Goal: Information Seeking & Learning: Learn about a topic

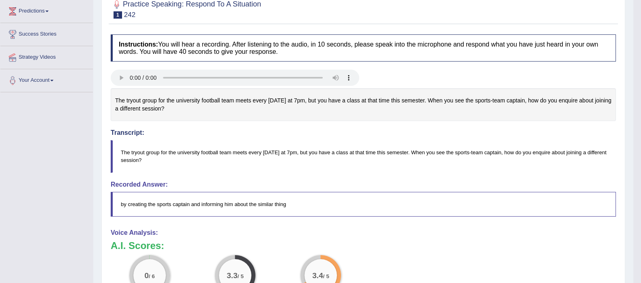
scroll to position [83, 0]
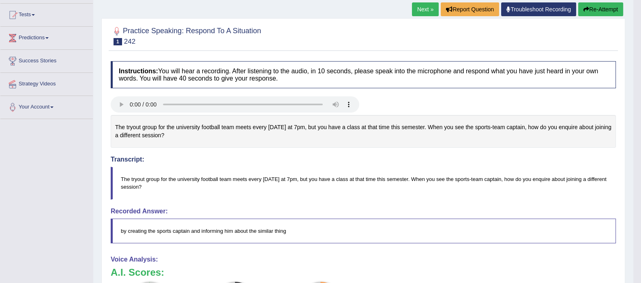
click at [612, 9] on button "Re-Attempt" at bounding box center [600, 9] width 45 height 14
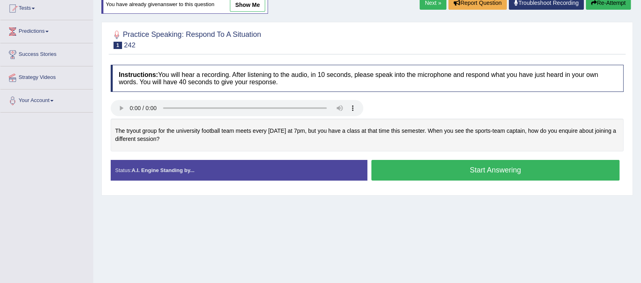
click at [430, 163] on button "Start Answering" at bounding box center [495, 170] width 249 height 21
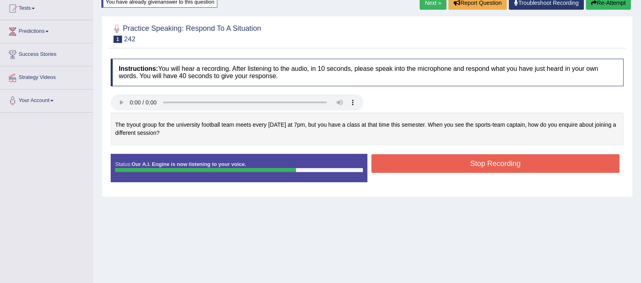
click at [430, 163] on button "Stop Recording" at bounding box center [495, 163] width 249 height 19
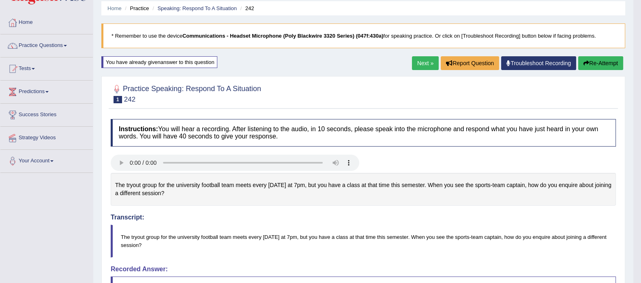
scroll to position [28, 0]
click at [414, 63] on link "Next »" at bounding box center [425, 64] width 27 height 14
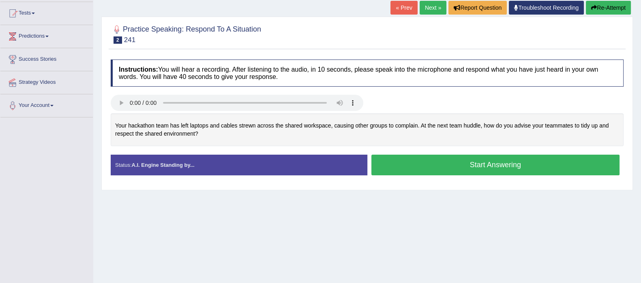
scroll to position [84, 0]
click at [429, 163] on button "Start Answering" at bounding box center [495, 165] width 249 height 21
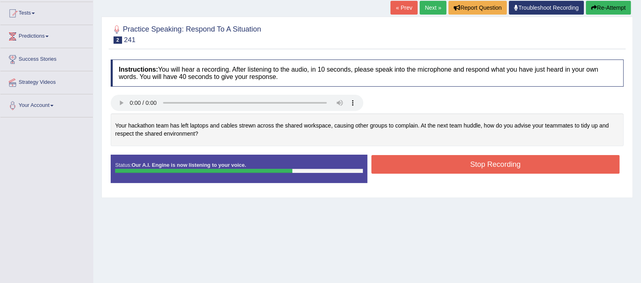
click at [451, 165] on button "Stop Recording" at bounding box center [495, 164] width 249 height 19
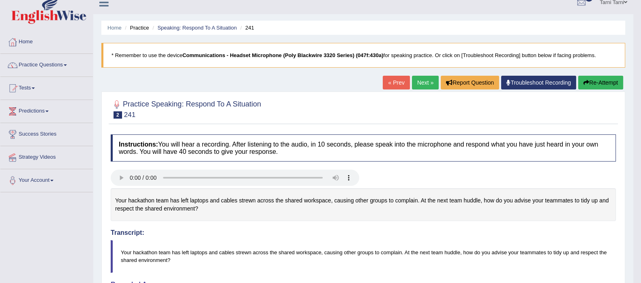
scroll to position [8, 0]
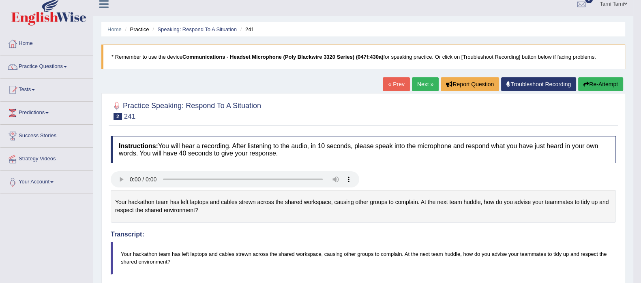
click at [419, 81] on link "Next »" at bounding box center [425, 84] width 27 height 14
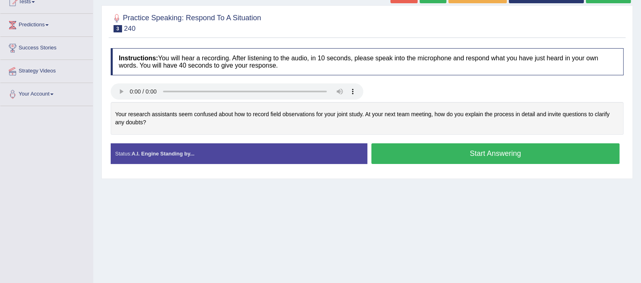
scroll to position [101, 0]
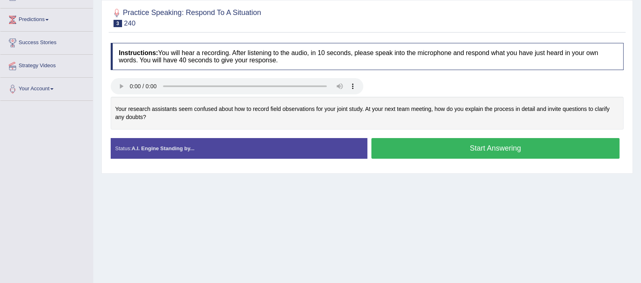
click at [461, 153] on button "Start Answering" at bounding box center [495, 148] width 249 height 21
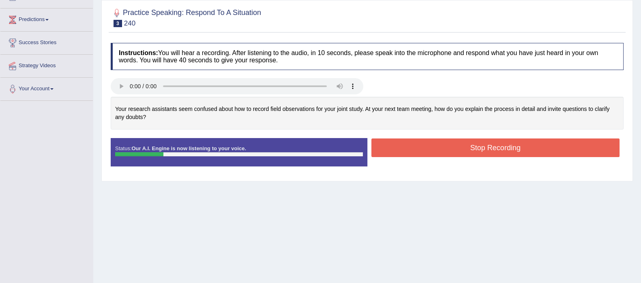
click at [484, 152] on button "Stop Recording" at bounding box center [495, 148] width 249 height 19
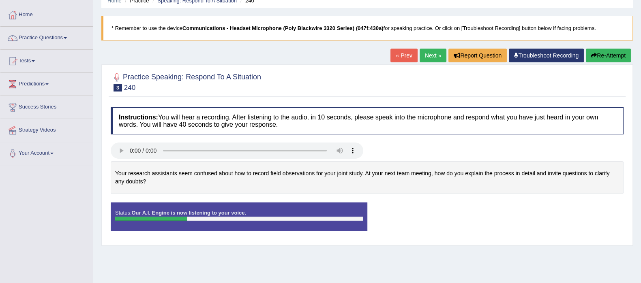
scroll to position [0, 0]
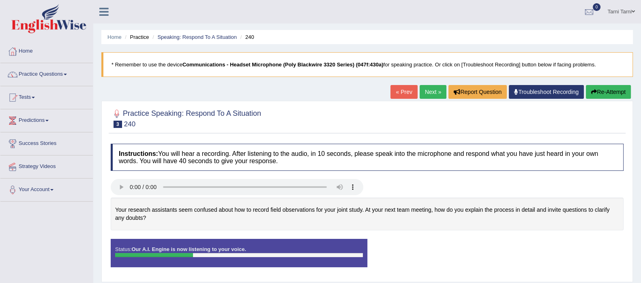
click at [612, 86] on button "Re-Attempt" at bounding box center [608, 92] width 45 height 14
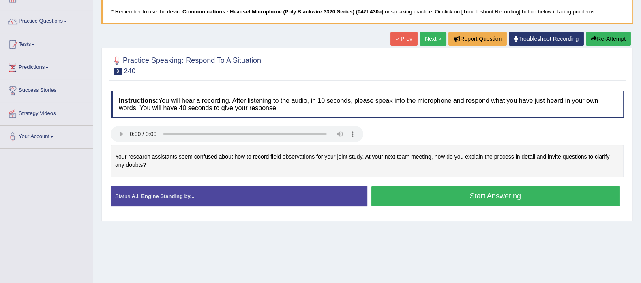
scroll to position [59, 0]
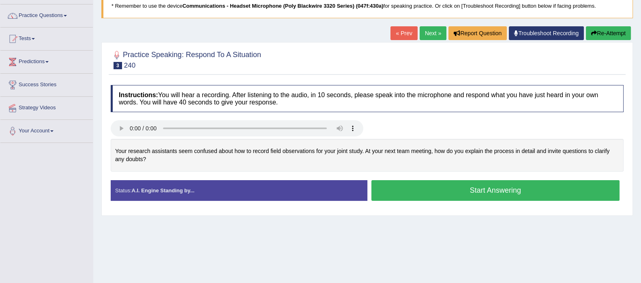
click at [401, 194] on button "Start Answering" at bounding box center [495, 190] width 249 height 21
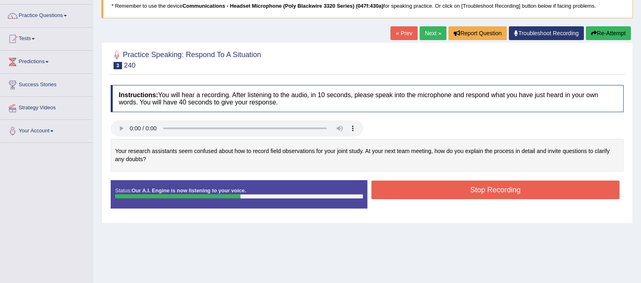
click at [406, 193] on button "Stop Recording" at bounding box center [495, 190] width 249 height 19
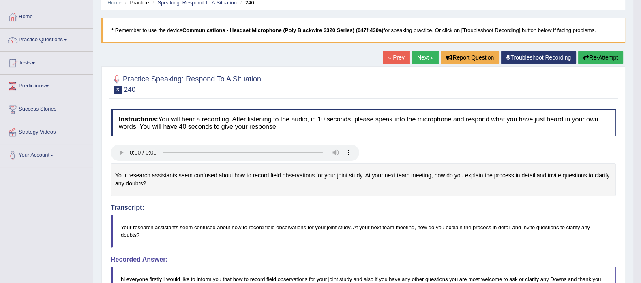
scroll to position [0, 0]
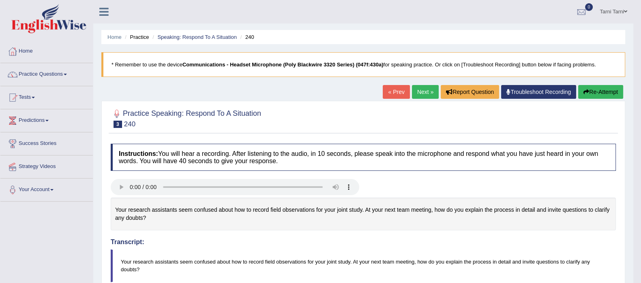
click at [608, 94] on button "Re-Attempt" at bounding box center [600, 92] width 45 height 14
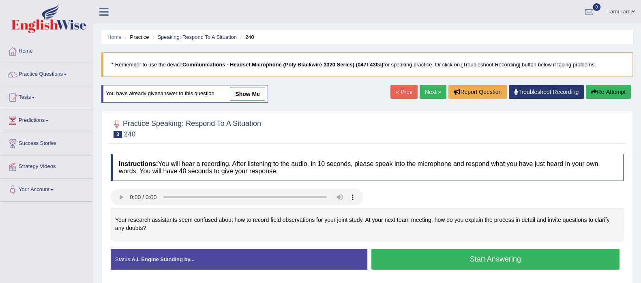
click at [406, 260] on button "Start Answering" at bounding box center [495, 259] width 249 height 21
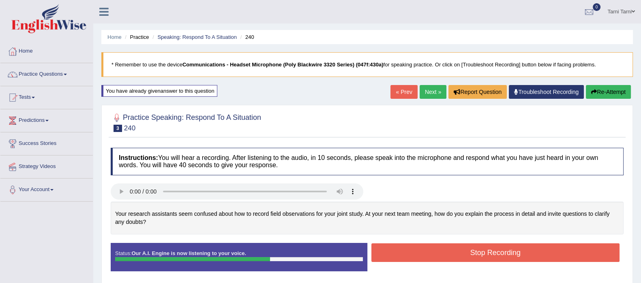
click at [479, 250] on button "Stop Recording" at bounding box center [495, 253] width 249 height 19
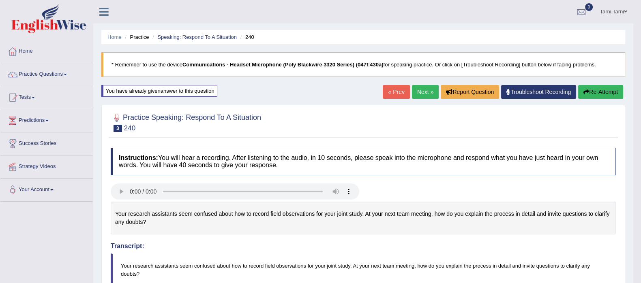
click at [420, 92] on link "Next »" at bounding box center [425, 92] width 27 height 14
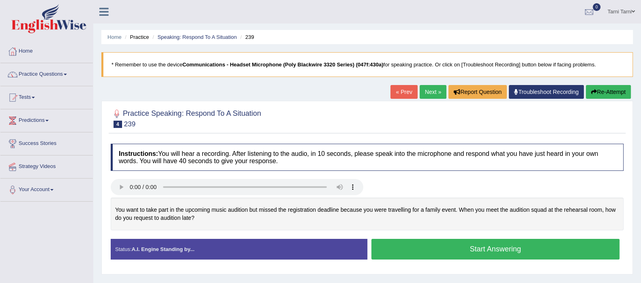
click at [414, 257] on button "Start Answering" at bounding box center [495, 249] width 249 height 21
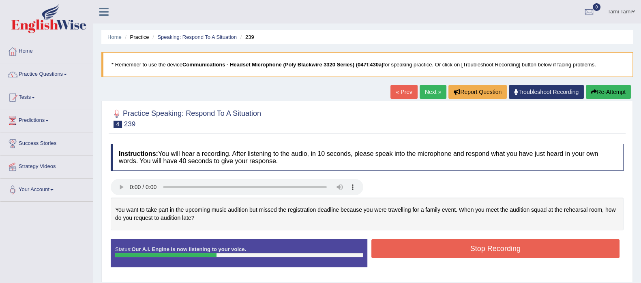
click at [438, 254] on button "Stop Recording" at bounding box center [495, 249] width 249 height 19
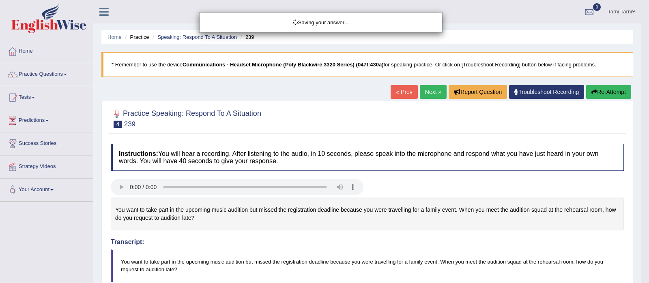
click at [617, 93] on div "Saving your answer..." at bounding box center [324, 141] width 649 height 283
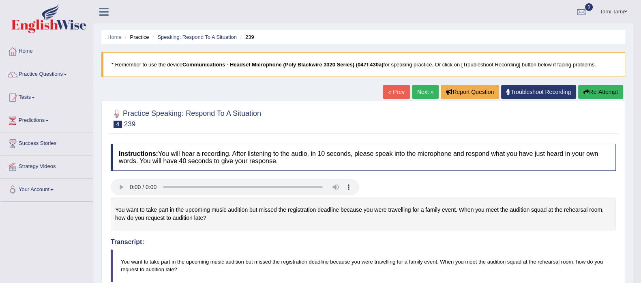
click at [612, 93] on button "Re-Attempt" at bounding box center [600, 92] width 45 height 14
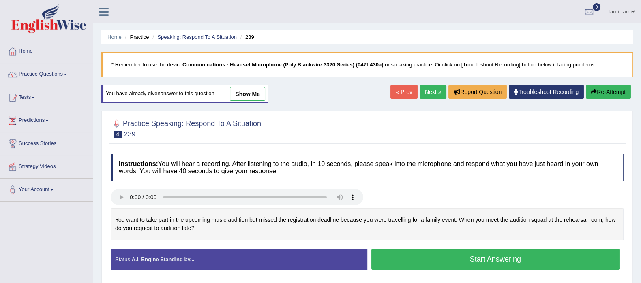
click at [506, 260] on button "Start Answering" at bounding box center [495, 259] width 249 height 21
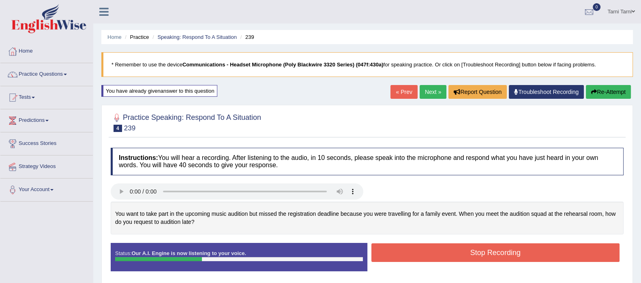
click at [607, 95] on button "Re-Attempt" at bounding box center [608, 92] width 45 height 14
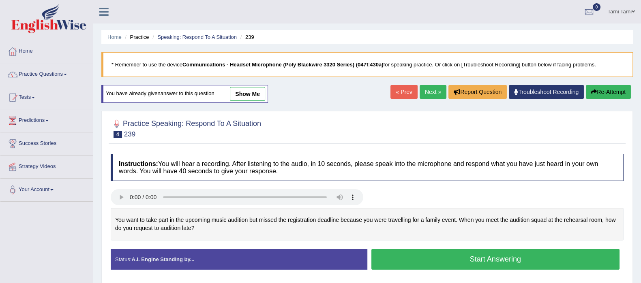
click at [480, 255] on button "Start Answering" at bounding box center [495, 259] width 249 height 21
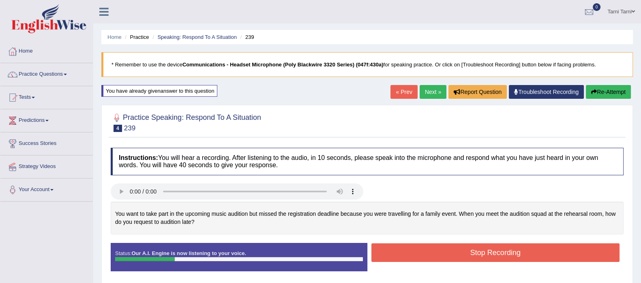
click at [480, 255] on button "Stop Recording" at bounding box center [495, 253] width 249 height 19
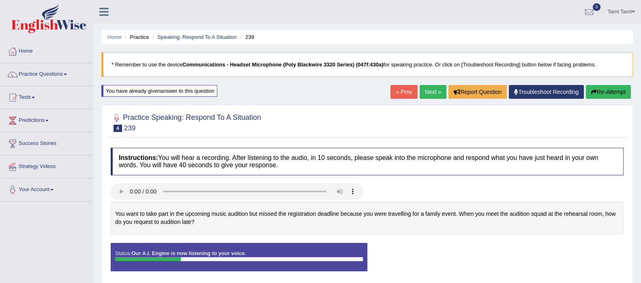
click at [607, 90] on button "Re-Attempt" at bounding box center [608, 92] width 45 height 14
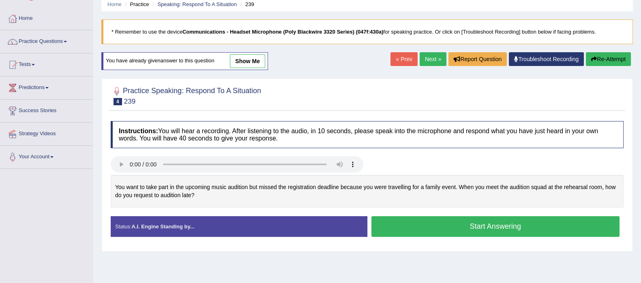
scroll to position [25, 0]
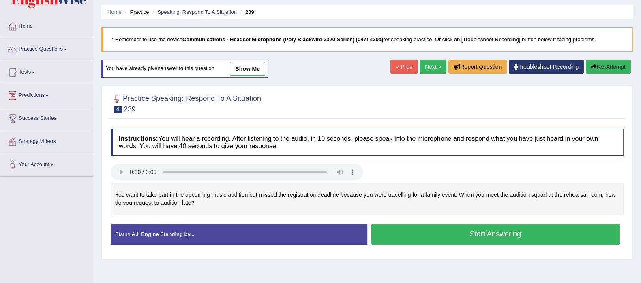
click at [481, 238] on button "Start Answering" at bounding box center [495, 234] width 249 height 21
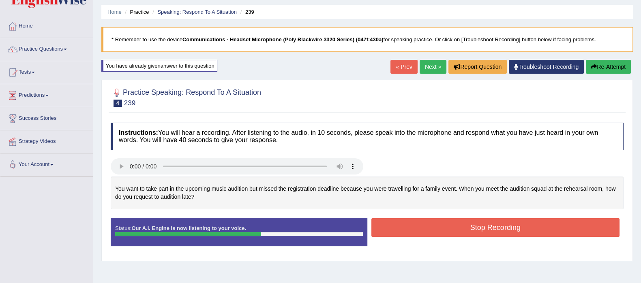
click at [498, 223] on button "Stop Recording" at bounding box center [495, 228] width 249 height 19
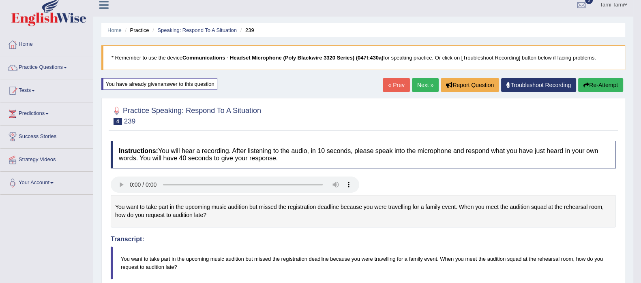
scroll to position [0, 0]
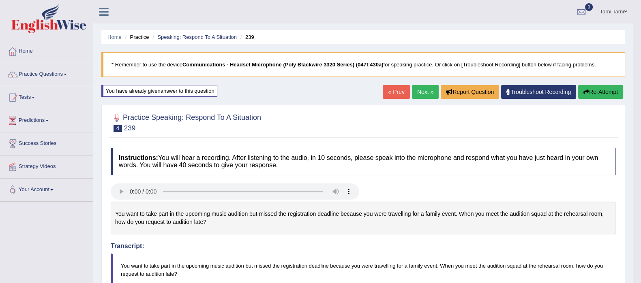
click at [586, 93] on icon "button" at bounding box center [587, 92] width 6 height 6
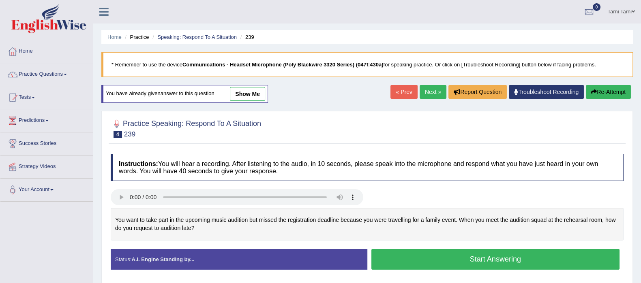
click at [453, 260] on button "Start Answering" at bounding box center [495, 259] width 249 height 21
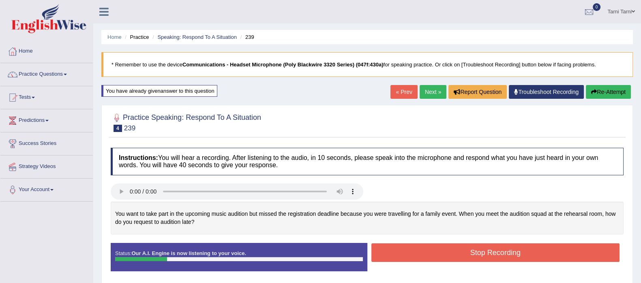
click at [609, 101] on div "Home Practice Speaking: Respond To A Situation 239 * Remember to use the device…" at bounding box center [367, 203] width 548 height 406
click at [612, 93] on button "Re-Attempt" at bounding box center [608, 92] width 45 height 14
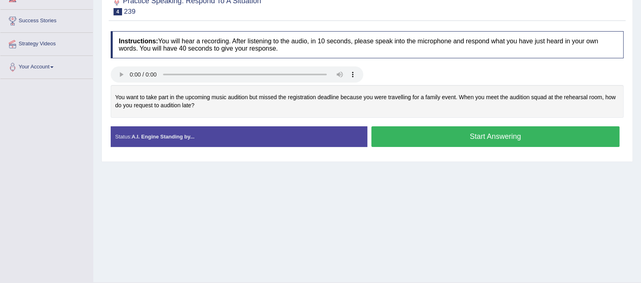
scroll to position [142, 0]
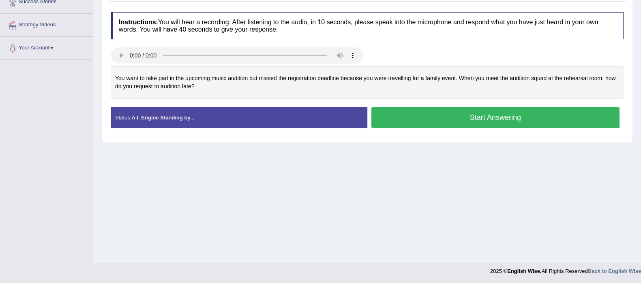
click at [489, 119] on button "Start Answering" at bounding box center [495, 117] width 249 height 21
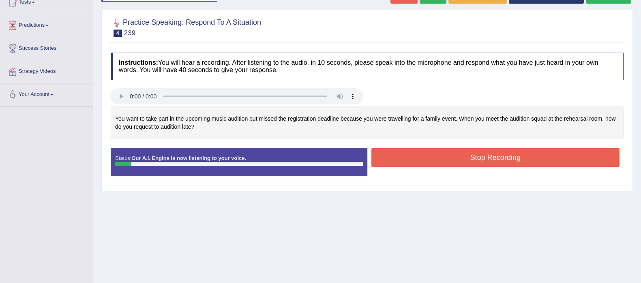
scroll to position [91, 0]
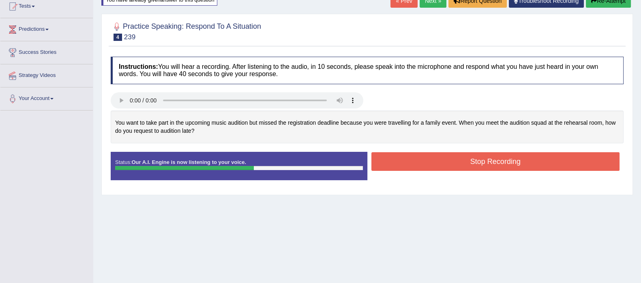
click at [515, 159] on button "Stop Recording" at bounding box center [495, 161] width 249 height 19
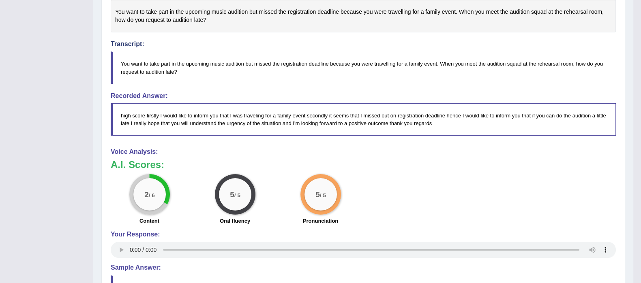
scroll to position [75, 0]
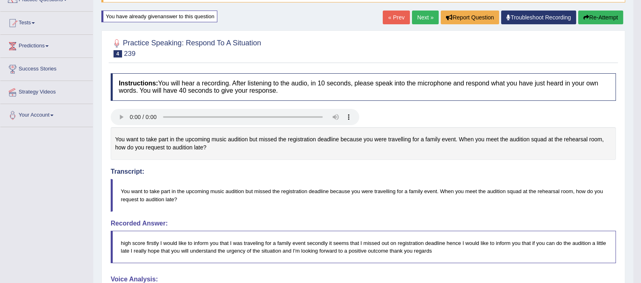
click at [418, 14] on link "Next »" at bounding box center [425, 18] width 27 height 14
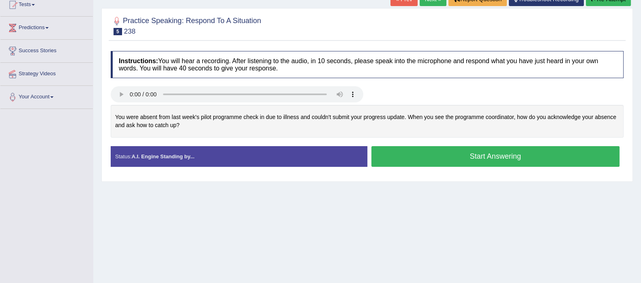
click at [510, 160] on button "Start Answering" at bounding box center [495, 156] width 249 height 21
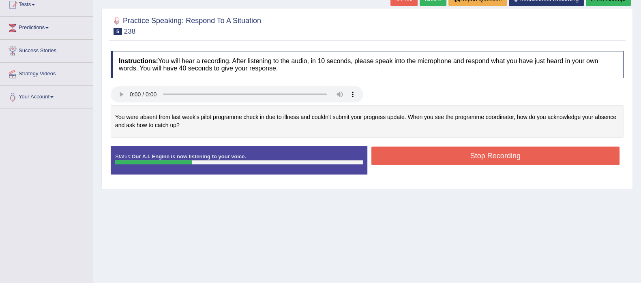
click at [510, 160] on button "Stop Recording" at bounding box center [495, 156] width 249 height 19
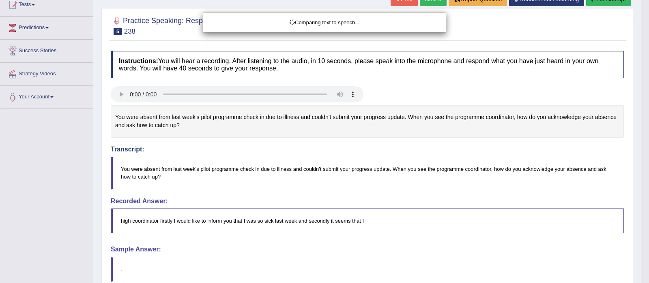
click at [608, 3] on body "Toggle navigation Home Practice Questions Speaking Practice Read Aloud Repeat S…" at bounding box center [324, 48] width 649 height 283
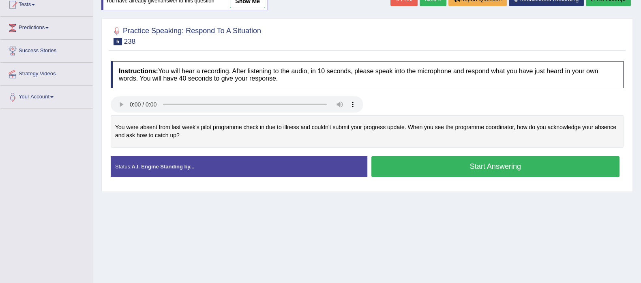
click at [440, 163] on button "Start Answering" at bounding box center [495, 167] width 249 height 21
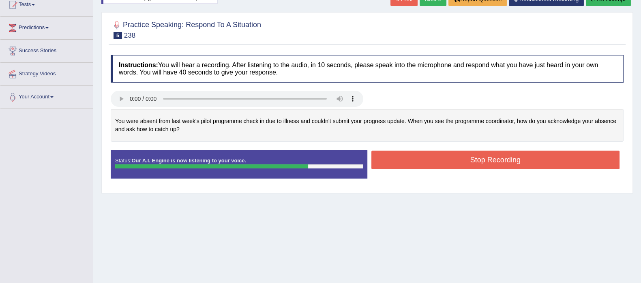
click at [454, 161] on button "Stop Recording" at bounding box center [495, 160] width 249 height 19
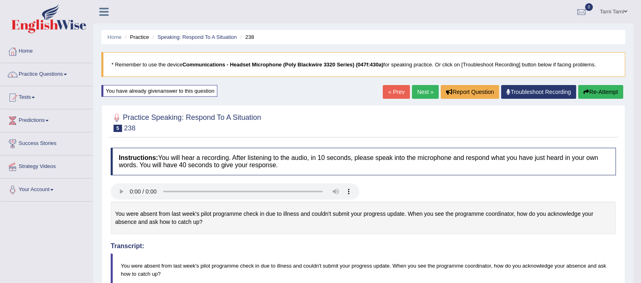
click at [595, 90] on button "Re-Attempt" at bounding box center [600, 92] width 45 height 14
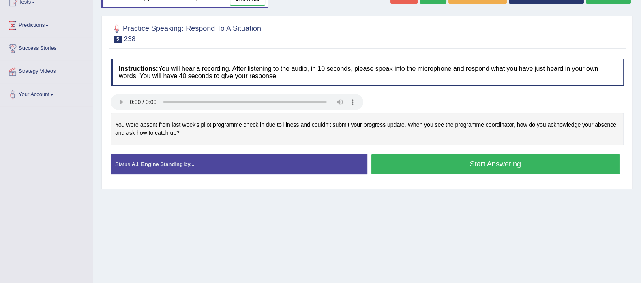
scroll to position [101, 0]
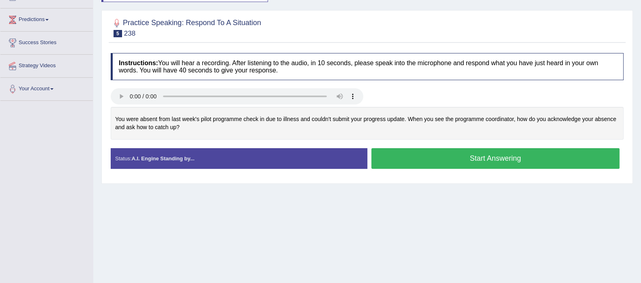
click at [506, 157] on button "Start Answering" at bounding box center [495, 158] width 249 height 21
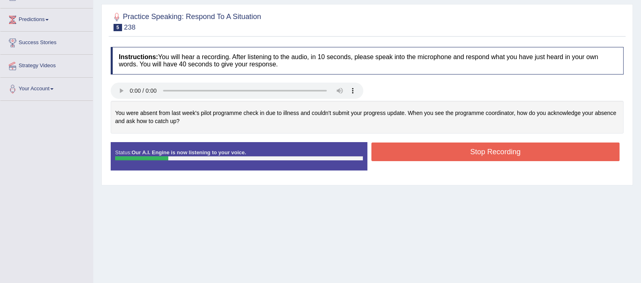
click at [506, 157] on button "Stop Recording" at bounding box center [495, 152] width 249 height 19
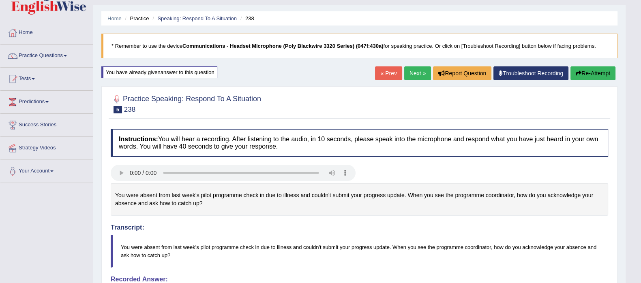
scroll to position [0, 0]
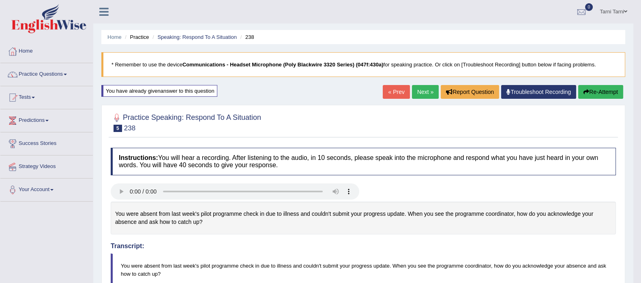
click at [597, 96] on button "Re-Attempt" at bounding box center [600, 92] width 45 height 14
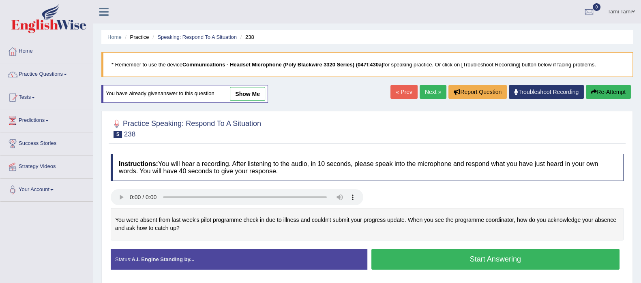
click at [474, 258] on button "Start Answering" at bounding box center [495, 259] width 249 height 21
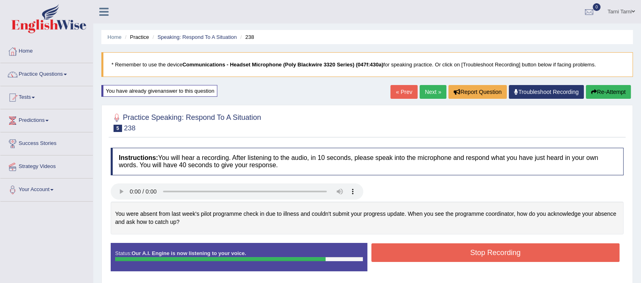
click at [480, 257] on button "Stop Recording" at bounding box center [495, 253] width 249 height 19
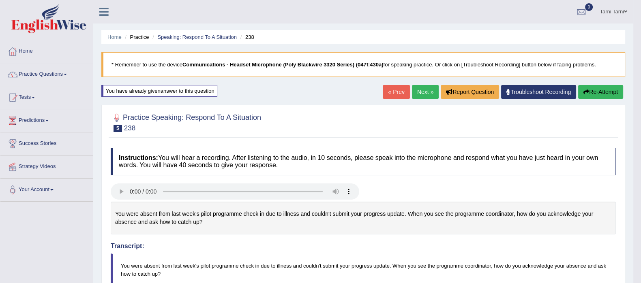
click at [422, 93] on link "Next »" at bounding box center [425, 92] width 27 height 14
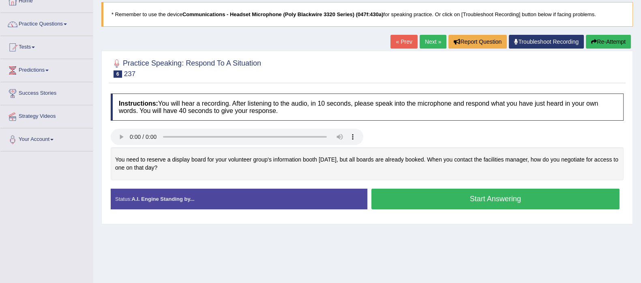
click at [468, 194] on button "Start Answering" at bounding box center [495, 199] width 249 height 21
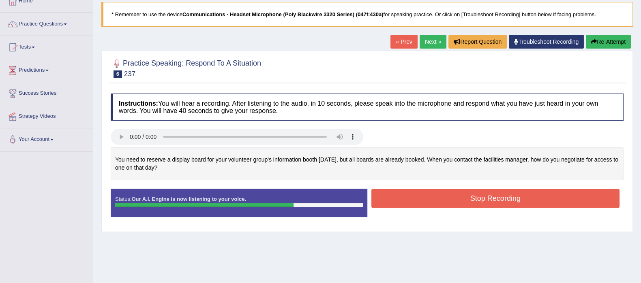
click at [609, 44] on button "Re-Attempt" at bounding box center [608, 42] width 45 height 14
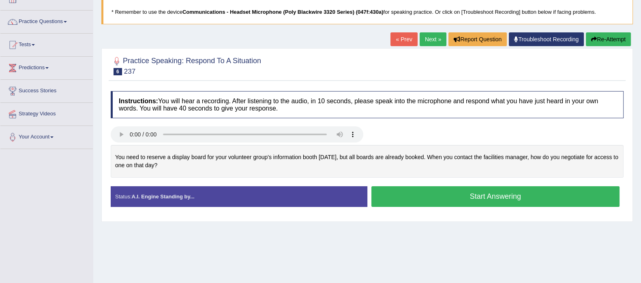
scroll to position [50, 0]
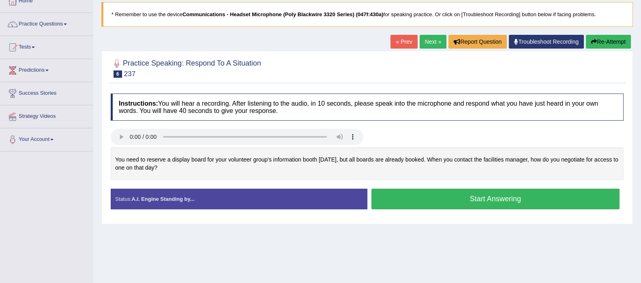
click at [500, 198] on button "Start Answering" at bounding box center [495, 199] width 249 height 21
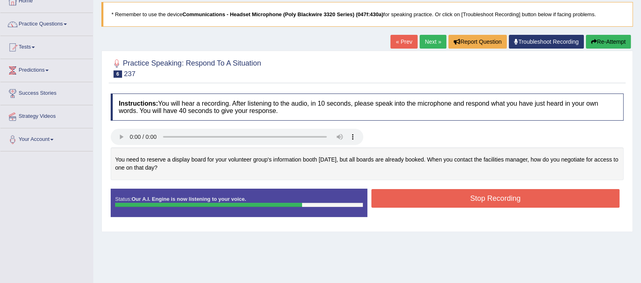
click at [502, 196] on button "Stop Recording" at bounding box center [495, 198] width 249 height 19
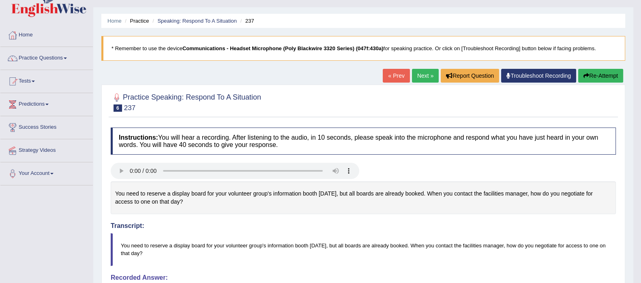
scroll to position [0, 0]
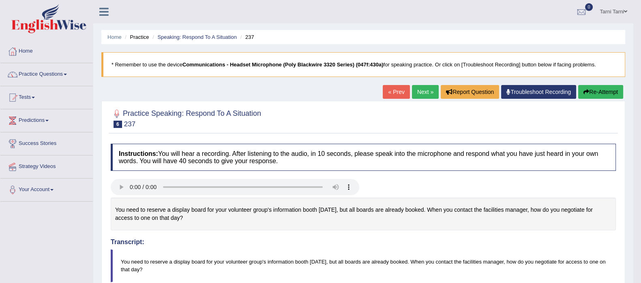
click at [431, 92] on link "Next »" at bounding box center [425, 92] width 27 height 14
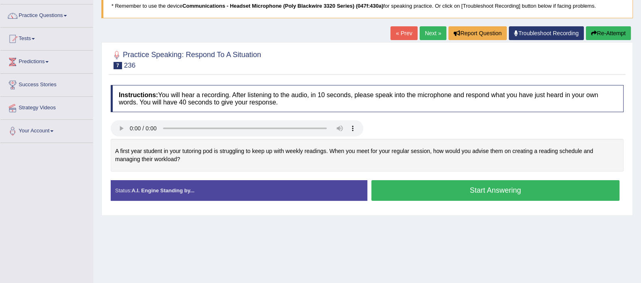
click at [471, 187] on button "Start Answering" at bounding box center [495, 190] width 249 height 21
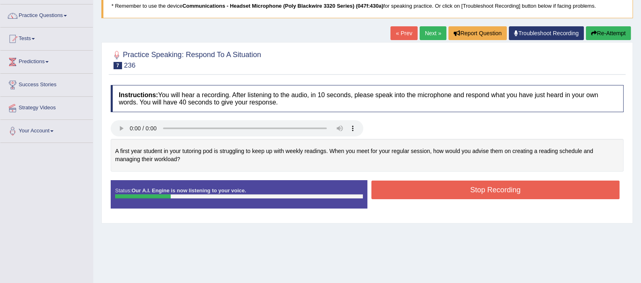
click at [468, 191] on button "Stop Recording" at bounding box center [495, 190] width 249 height 19
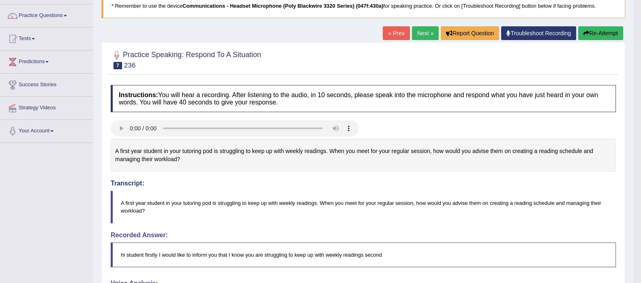
click at [598, 34] on button "Re-Attempt" at bounding box center [600, 33] width 45 height 14
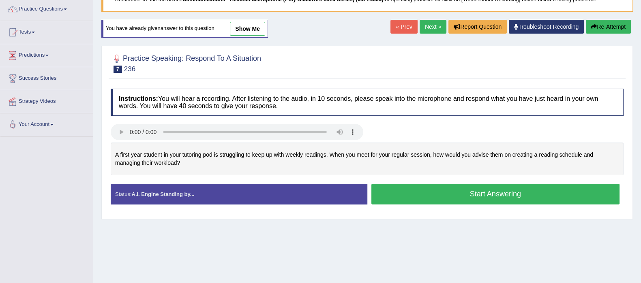
scroll to position [65, 0]
click at [527, 191] on button "Start Answering" at bounding box center [495, 194] width 249 height 21
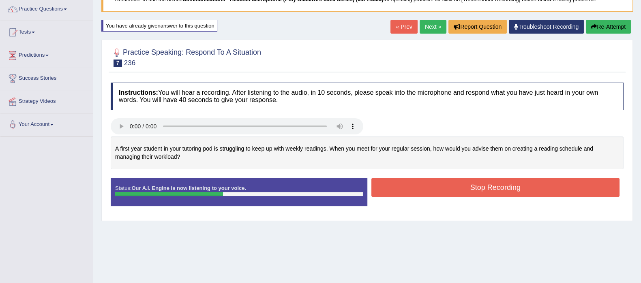
click at [616, 20] on button "Re-Attempt" at bounding box center [608, 27] width 45 height 14
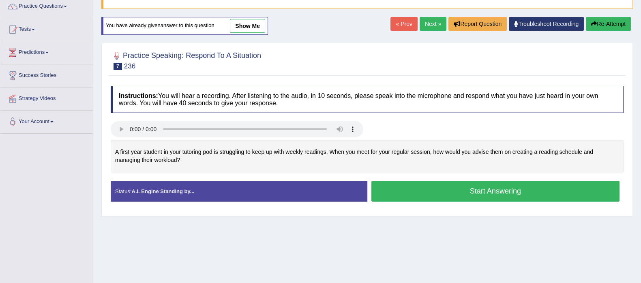
click at [484, 189] on button "Start Answering" at bounding box center [495, 191] width 249 height 21
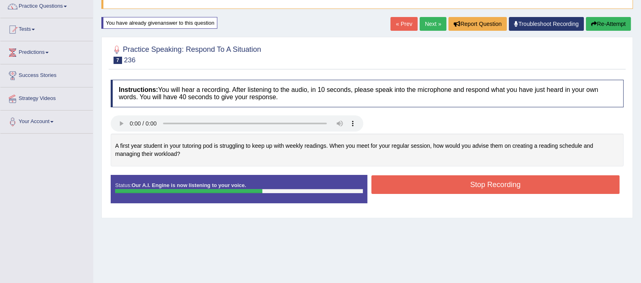
click at [474, 187] on button "Stop Recording" at bounding box center [495, 185] width 249 height 19
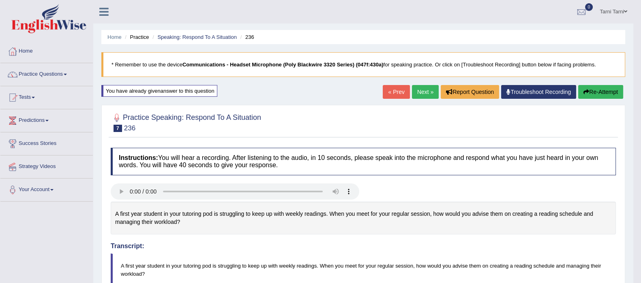
click at [423, 90] on link "Next »" at bounding box center [425, 92] width 27 height 14
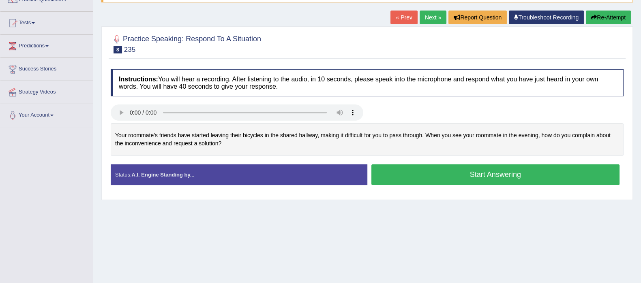
click at [473, 171] on button "Start Answering" at bounding box center [495, 175] width 249 height 21
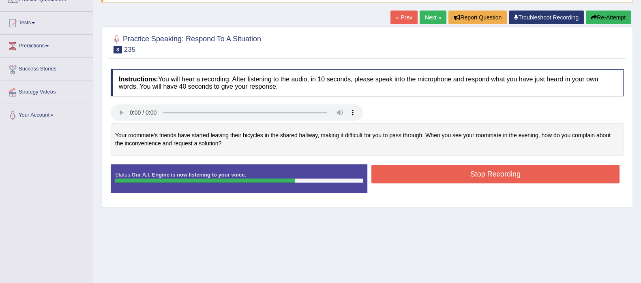
click at [473, 171] on button "Stop Recording" at bounding box center [495, 174] width 249 height 19
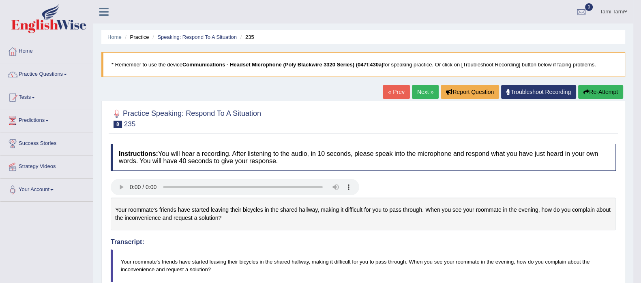
click at [612, 94] on button "Re-Attempt" at bounding box center [600, 92] width 45 height 14
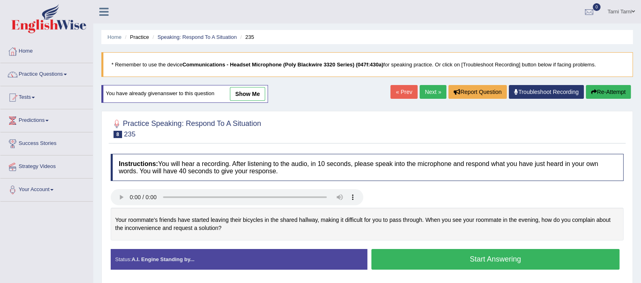
click at [461, 263] on button "Start Answering" at bounding box center [495, 259] width 249 height 21
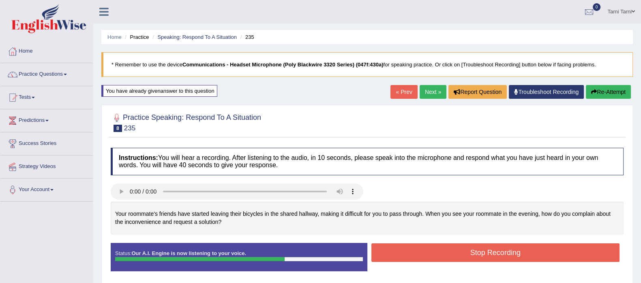
click at [466, 252] on button "Stop Recording" at bounding box center [495, 253] width 249 height 19
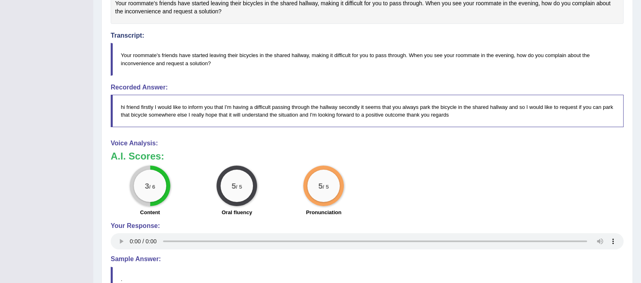
scroll to position [270, 0]
